Goal: Navigation & Orientation: Find specific page/section

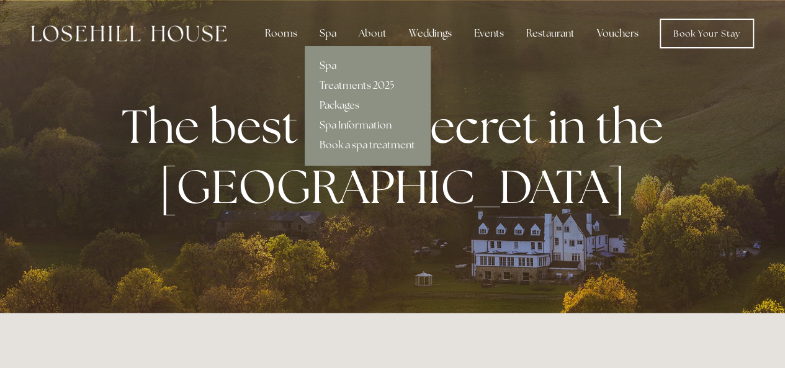
click at [331, 106] on link "Packages" at bounding box center [366, 106] width 125 height 20
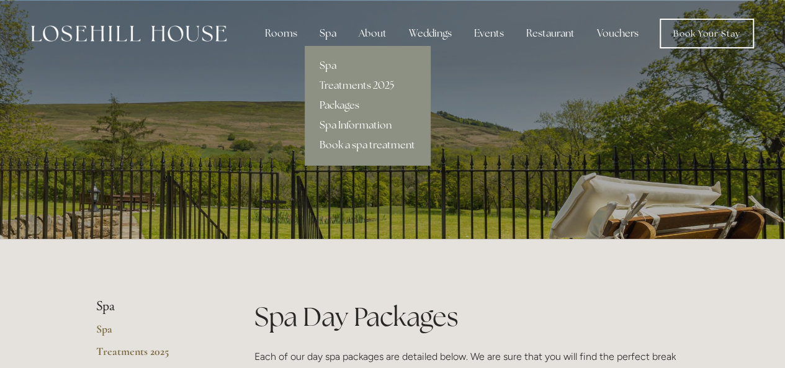
click at [337, 67] on link "Spa" at bounding box center [366, 66] width 125 height 20
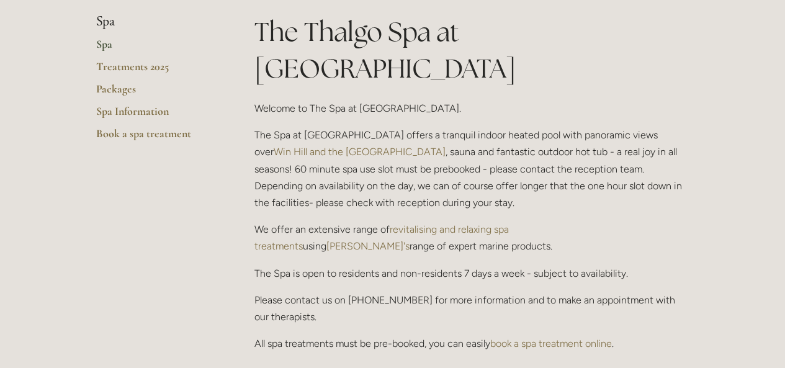
scroll to position [310, 0]
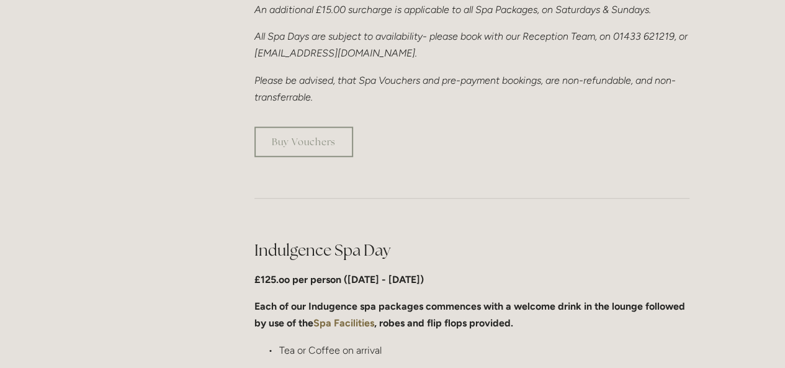
scroll to position [62, 0]
